Goal: Transaction & Acquisition: Purchase product/service

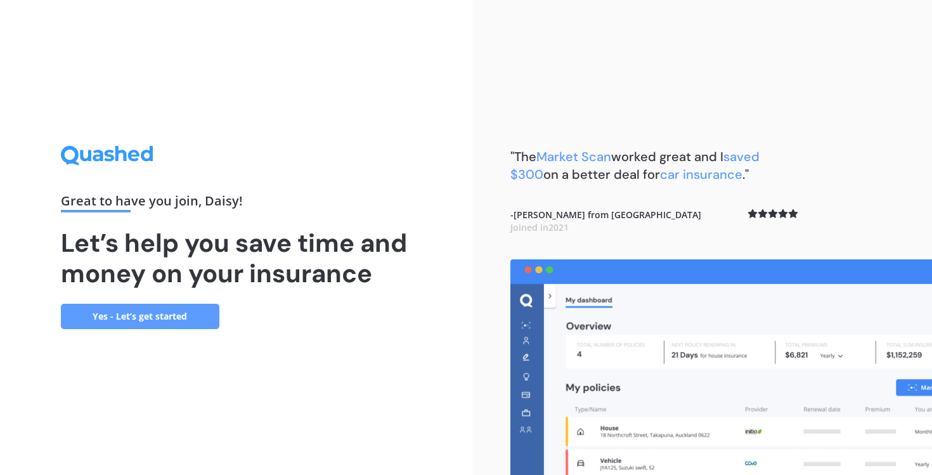
click at [190, 318] on link "Yes - Let’s get started" at bounding box center [140, 316] width 159 height 25
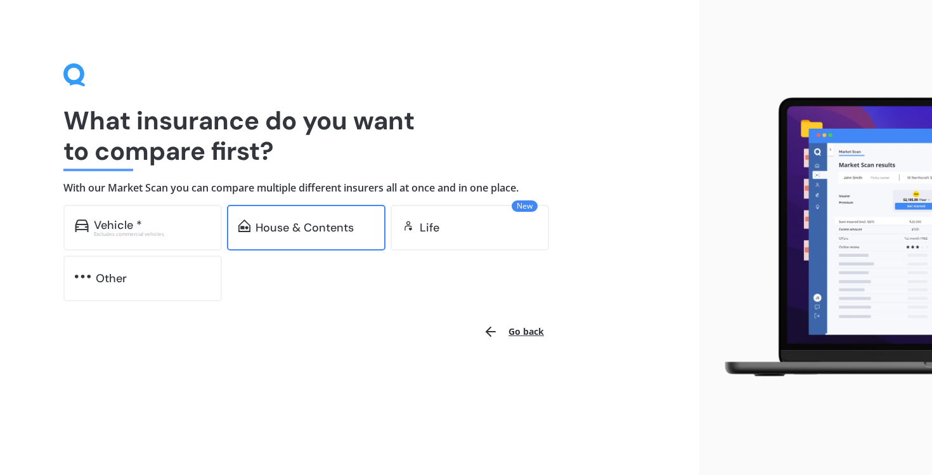
click at [314, 225] on div "House & Contents" at bounding box center [305, 227] width 98 height 13
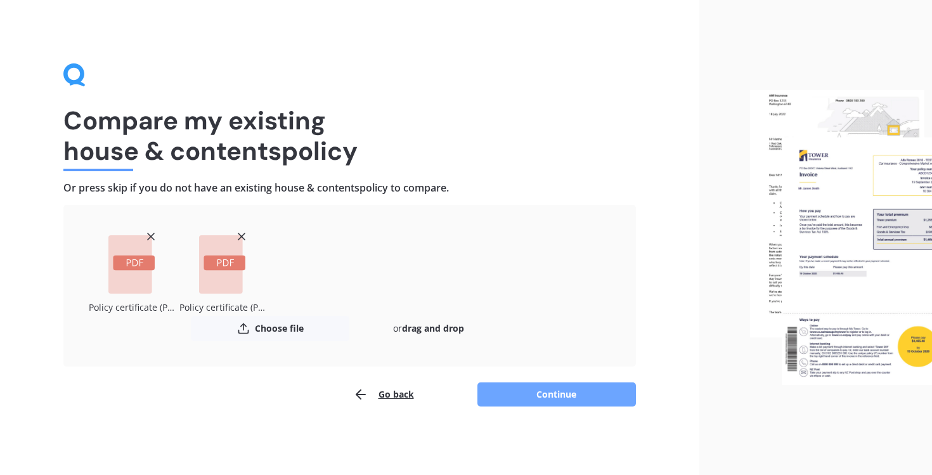
click at [574, 394] on button "Continue" at bounding box center [556, 394] width 159 height 24
